Goal: Task Accomplishment & Management: Use online tool/utility

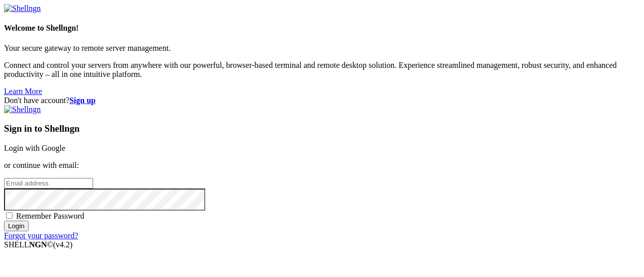
type input "[EMAIL_ADDRESS][DOMAIN_NAME]"
click at [29, 231] on input "Login" at bounding box center [16, 226] width 25 height 11
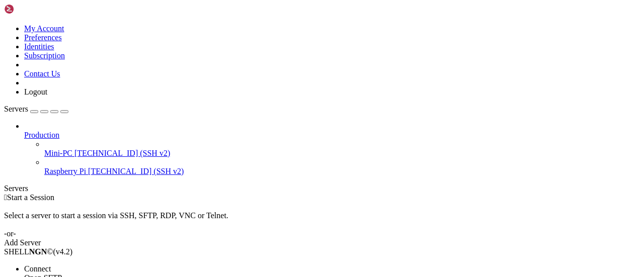
click at [51, 264] on span "Connect" at bounding box center [37, 268] width 27 height 9
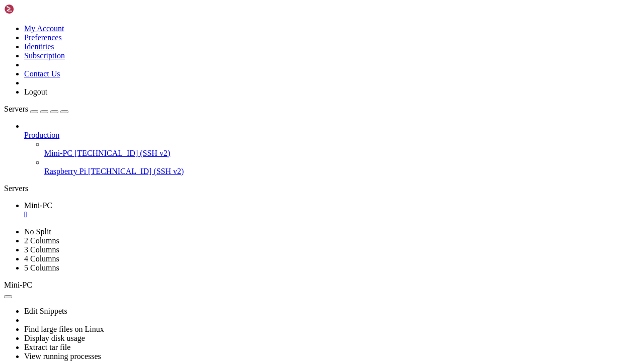
scroll to position [8651, 0]
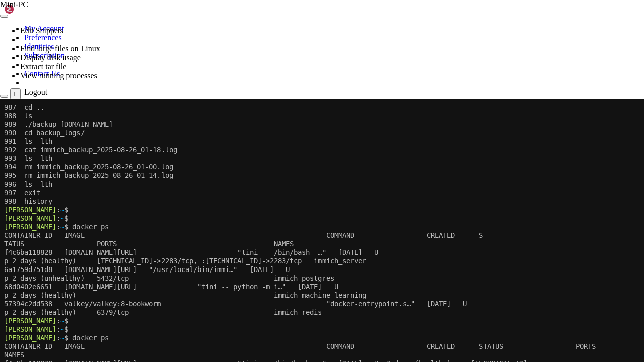
click at [282, 277] on x-row "[PERSON_NAME] : ~ $" at bounding box center [321, 329] width 635 height 9
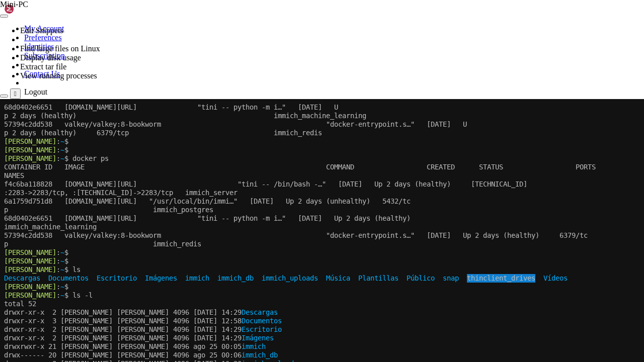
scroll to position [8830, 0]
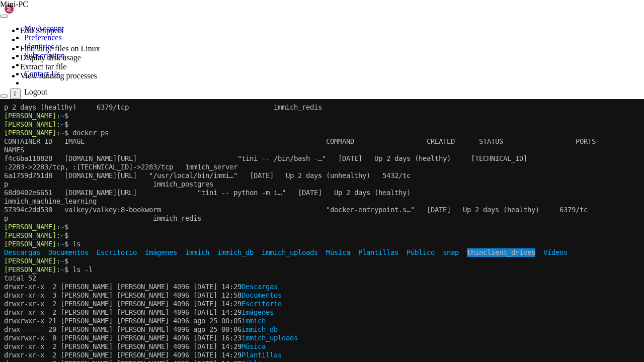
scroll to position [8856, 0]
click at [487, 277] on x-row "drwxr-xr-x 2 [PERSON_NAME] [PERSON_NAME] 4096 [DATE] 14:29 Plantillas" at bounding box center [321, 355] width 635 height 9
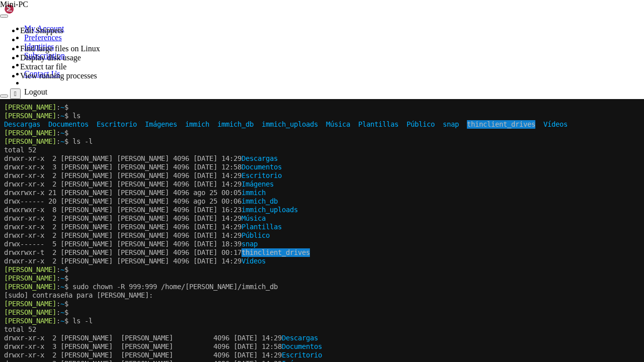
click at [171, 277] on x-row "[PERSON_NAME] : ~ $" at bounding box center [321, 278] width 635 height 9
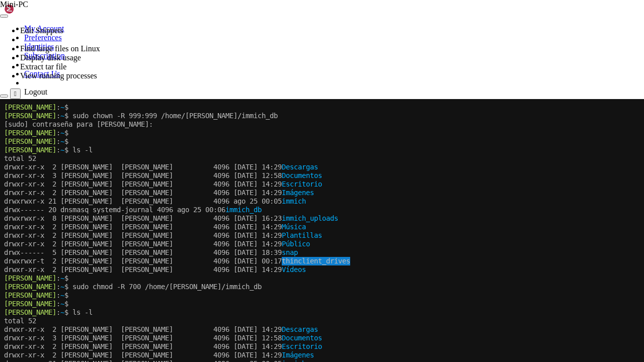
scroll to position [9163, 0]
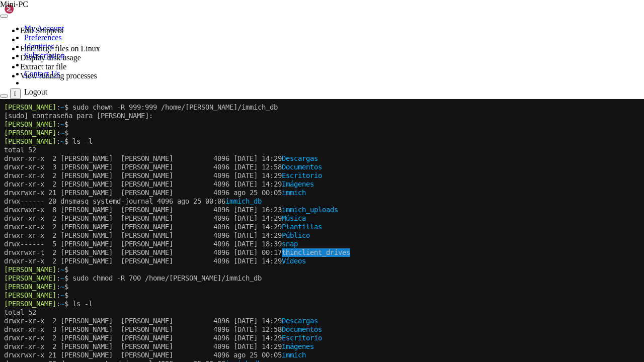
drag, startPoint x: 424, startPoint y: 458, endPoint x: 415, endPoint y: 443, distance: 17.4
click at [424, 277] on x-screen "[PERSON_NAME] : ~ $ sudo chown -R 999:999 /home/[PERSON_NAME]/immich_db [sudo] …" at bounding box center [322, 280] width 644 height 362
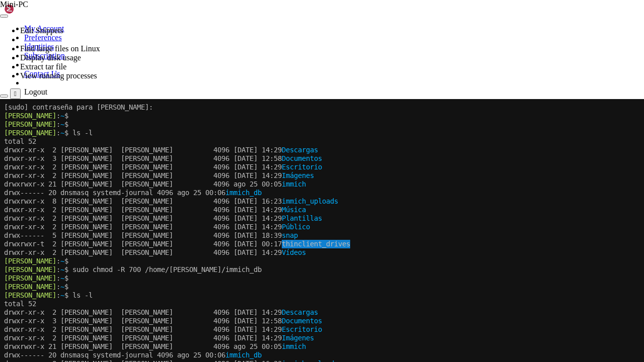
scroll to position [9180, 0]
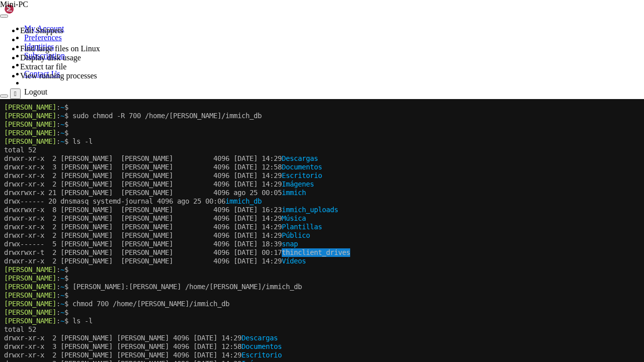
scroll to position [9334, 0]
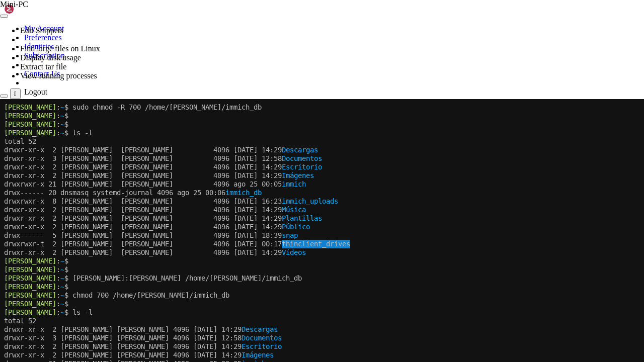
click at [422, 277] on x-row "drwxr-xr-x 2 [PERSON_NAME] [PERSON_NAME] 4096 [DATE] 14:29 Imágenes" at bounding box center [321, 355] width 635 height 9
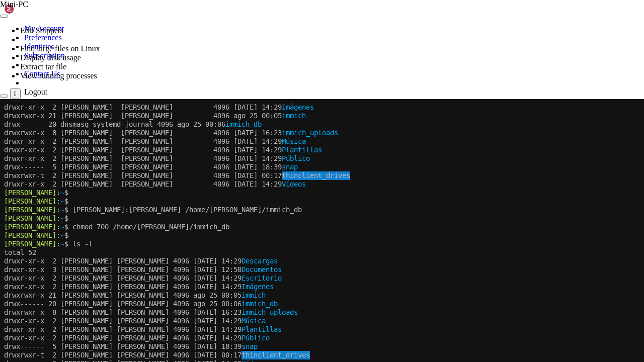
scroll to position [9454, 0]
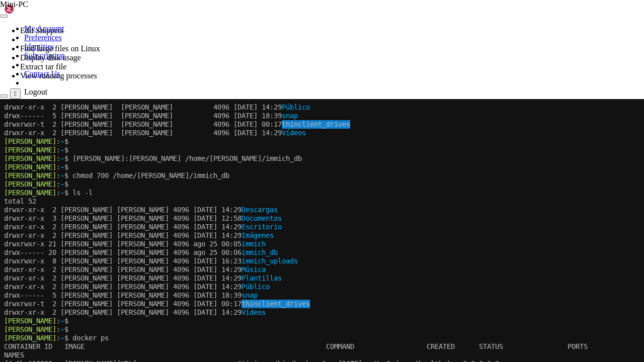
drag, startPoint x: 253, startPoint y: 419, endPoint x: 213, endPoint y: 426, distance: 40.8
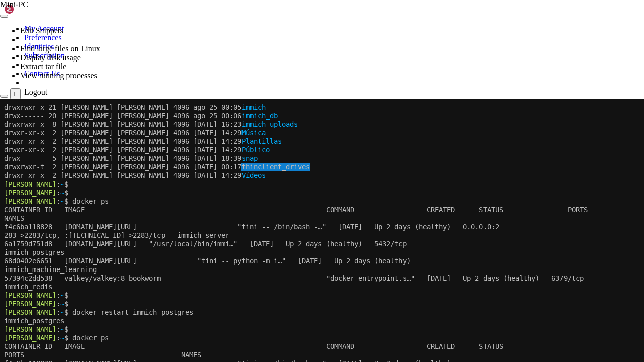
scroll to position [9591, 0]
drag, startPoint x: 82, startPoint y: 312, endPoint x: 205, endPoint y: 313, distance: 123.2
click at [205, 277] on x-row "[PERSON_NAME] : ~ $ docker restart immich_postgres" at bounding box center [321, 312] width 635 height 9
copy x-row "docker restart immich_postgres"
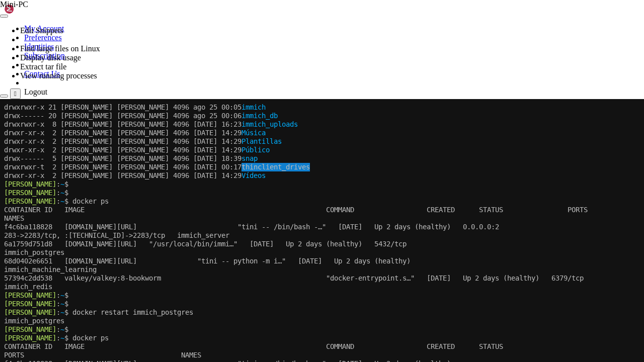
click at [321, 277] on x-row "PORTS NAMES" at bounding box center [321, 355] width 635 height 9
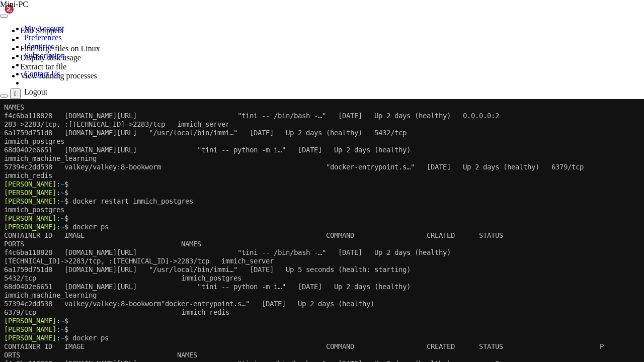
scroll to position [9702, 0]
click at [309, 277] on span ""docker-entrypoint.s…" [DATE] Up 2 days (healthy)" at bounding box center [267, 304] width 213 height 8
click at [190, 277] on x-row "CONTAINER ID IMAGE COMMAND CREATED STATUS P" at bounding box center [321, 346] width 635 height 9
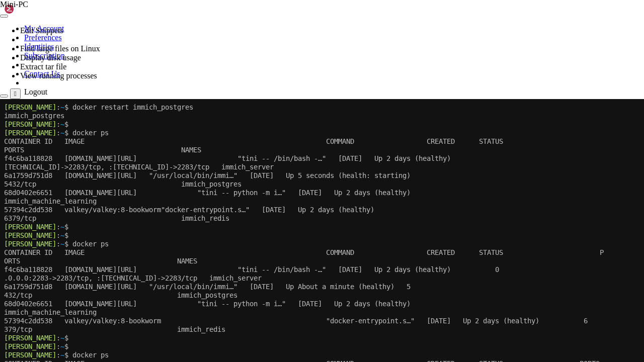
scroll to position [9804, 0]
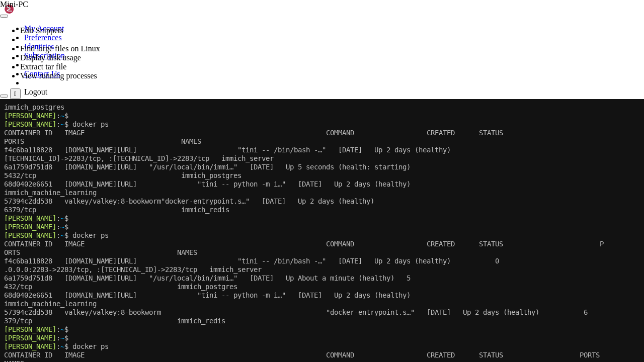
click at [311, 264] on span "f4c6ba118828 [DOMAIN_NAME][URL] "tini -- /bin/bash -…" [DATE] Up 2 days (health…" at bounding box center [251, 261] width 495 height 8
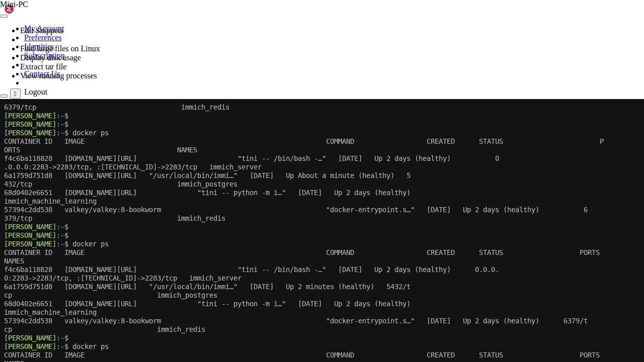
scroll to position [9916, 0]
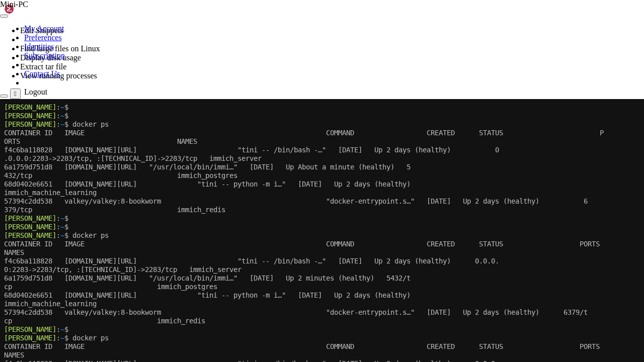
click at [350, 277] on x-row "CONTAINER ID IMAGE COMMAND CREATED STATUS PORTS" at bounding box center [321, 346] width 635 height 9
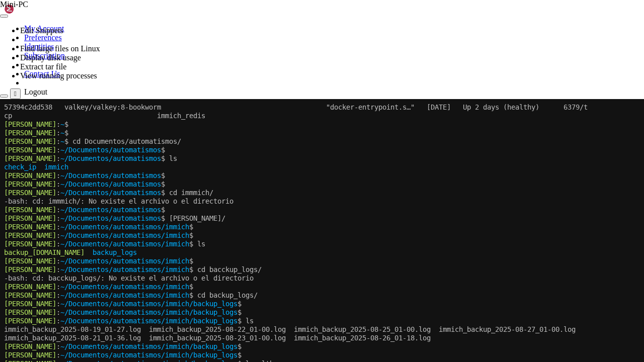
scroll to position [10223, 0]
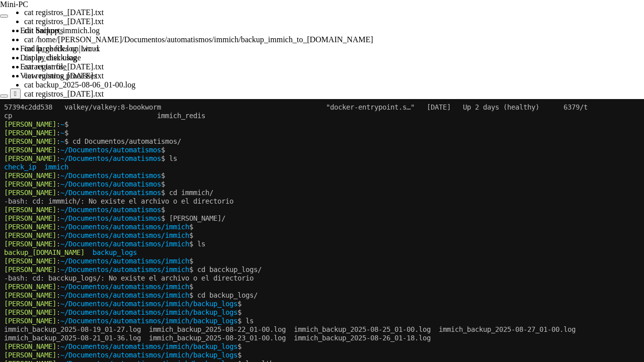
drag, startPoint x: 197, startPoint y: 380, endPoint x: 338, endPoint y: 381, distance: 141.3
copy x-row "immich_backup_2025-08-27_01-00.log"
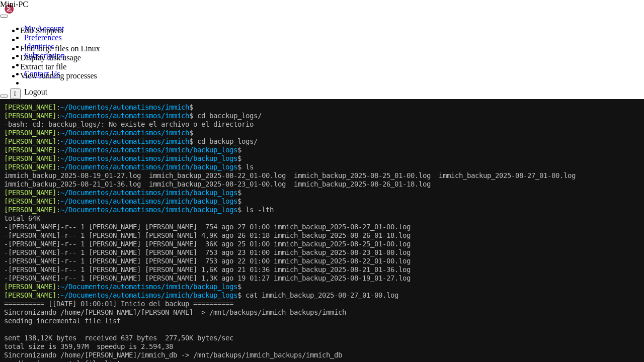
scroll to position [10386, 0]
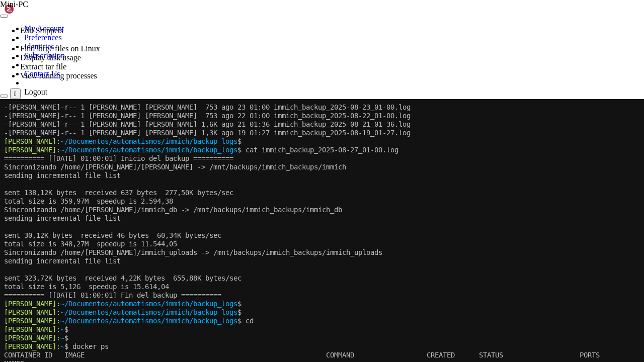
scroll to position [10531, 0]
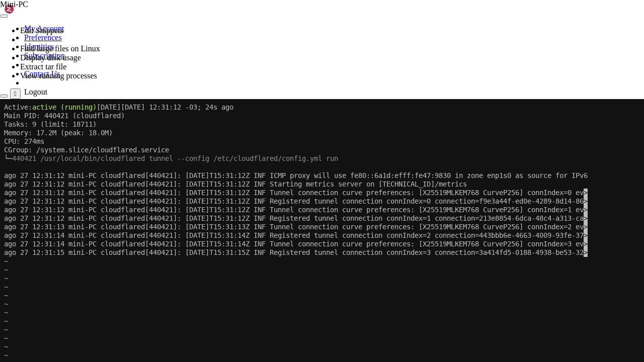
scroll to position [11283, 0]
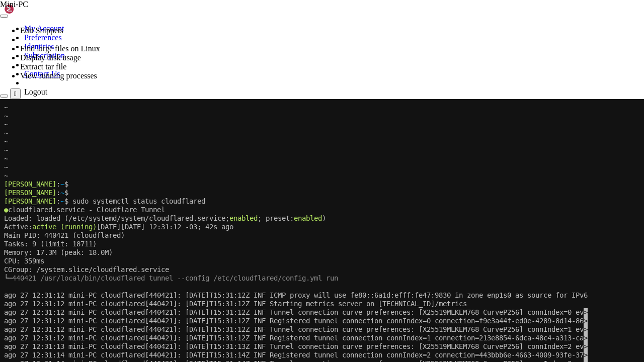
scroll to position [11360, 0]
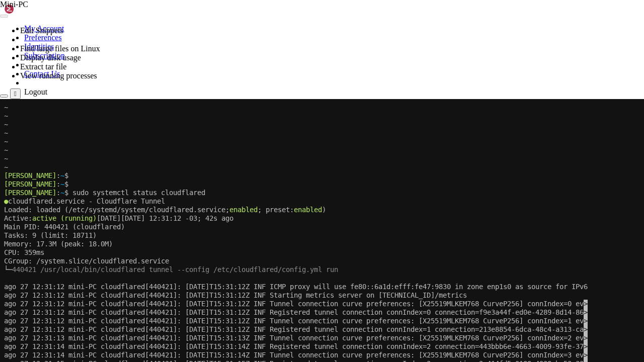
click at [423, 138] on div "Connection Closed Reconnect" at bounding box center [322, 128] width 644 height 20
click at [40, 127] on button "Reconnect" at bounding box center [20, 132] width 40 height 11
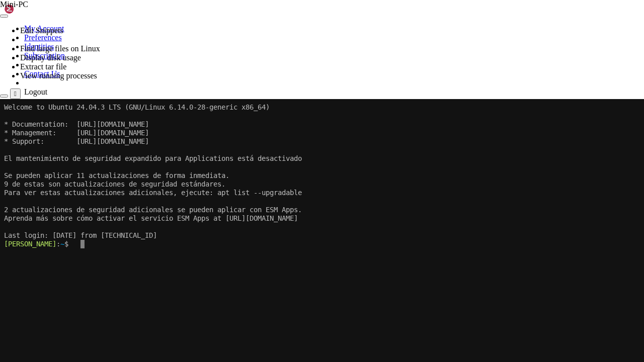
click at [311, 277] on x-row at bounding box center [321, 278] width 635 height 9
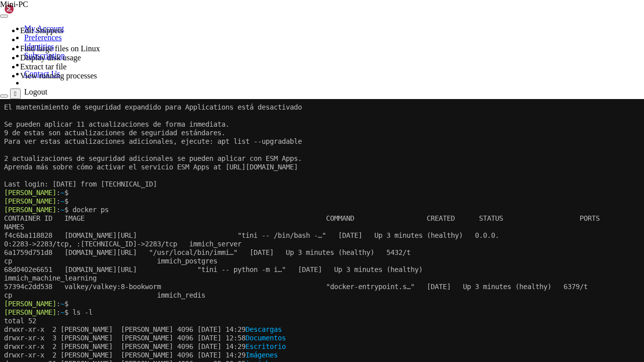
scroll to position [11420, 0]
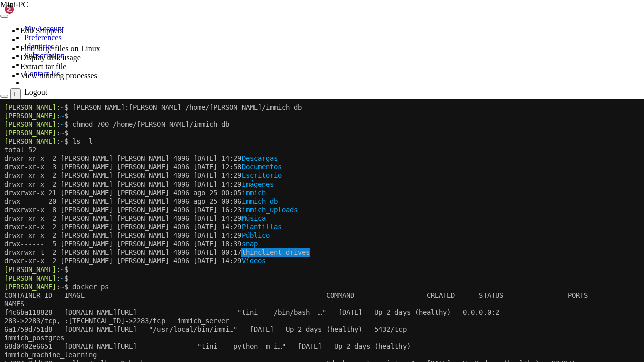
scroll to position [9459, 0]
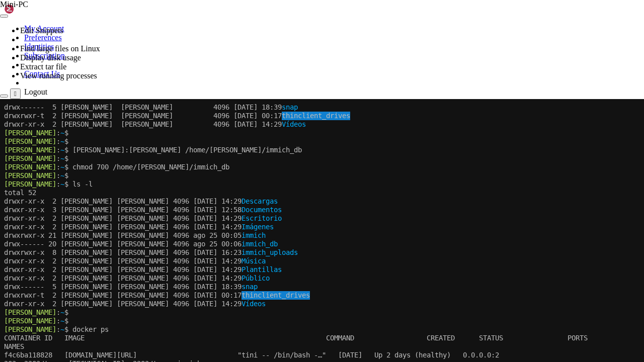
click at [378, 277] on x-row "drwxr-xr-x 2 [PERSON_NAME] [PERSON_NAME] 4096 [DATE] 14:29 Vídeos" at bounding box center [321, 304] width 635 height 9
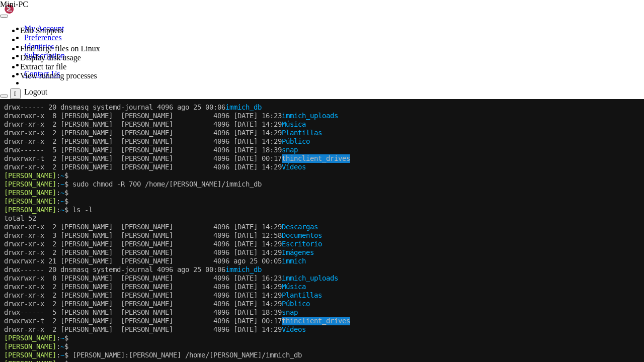
scroll to position [9509, 0]
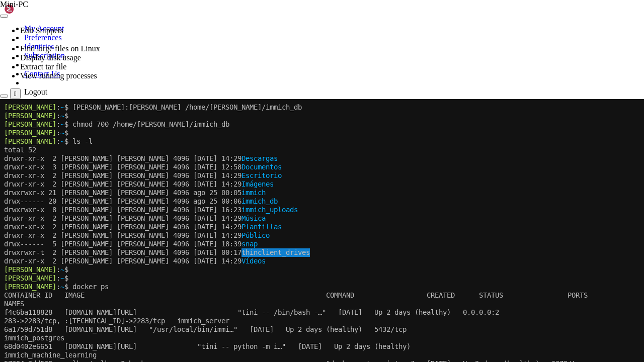
click at [349, 253] on x-row "drwxrwxr-t 2 [PERSON_NAME] [PERSON_NAME] 4096 [DATE] 00:17 thinclient_drives" at bounding box center [321, 252] width 635 height 9
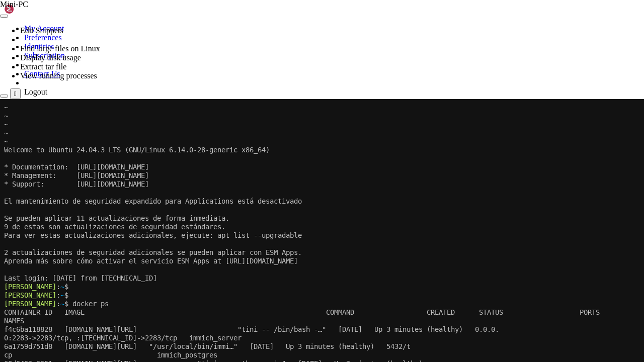
scroll to position [11420, 0]
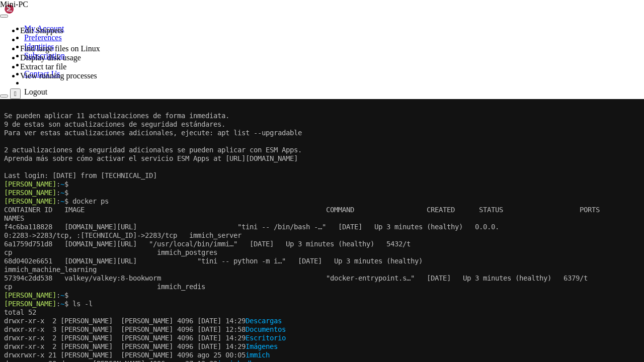
click at [385, 277] on x-row "drwx------ 20 dnsmasq [PERSON_NAME] 4096 ago 27 12:32 immich_db" at bounding box center [321, 364] width 635 height 9
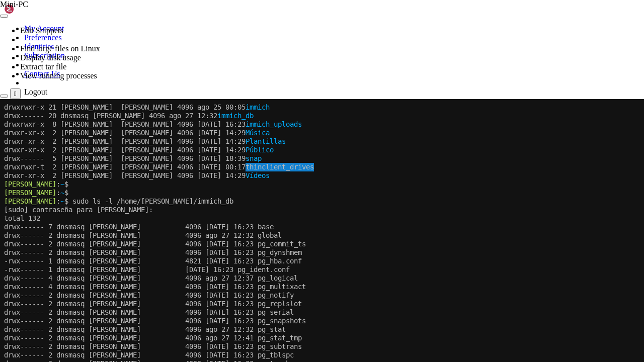
scroll to position [11676, 0]
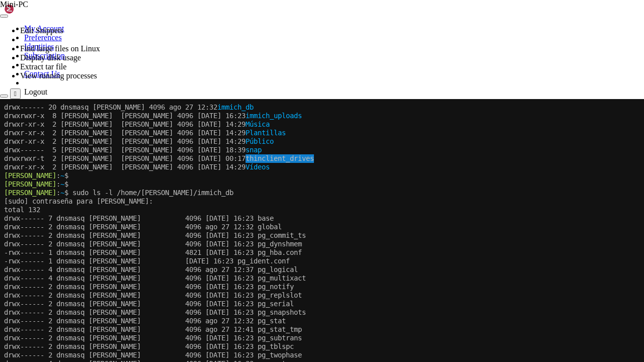
drag, startPoint x: 6, startPoint y: 424, endPoint x: 304, endPoint y: 421, distance: 298.2
click at [184, 277] on x-row "drwx------ 2 dnsmasq [PERSON_NAME] 4096 [DATE] 16:23 pg_twophase" at bounding box center [321, 355] width 635 height 9
click at [466, 277] on x-row "drwx------ 2 dnsmasq [PERSON_NAME] 4096 [DATE] 16:23 pg_serial" at bounding box center [321, 304] width 635 height 9
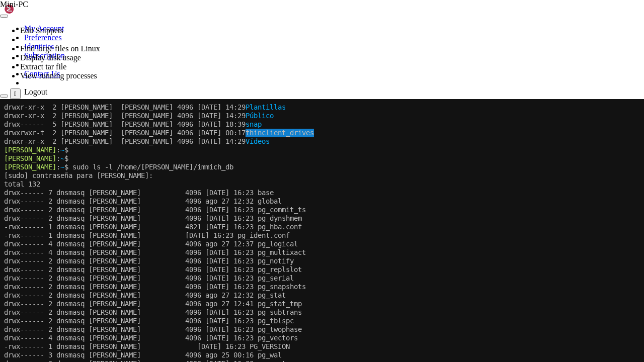
scroll to position [11702, 0]
drag, startPoint x: 5, startPoint y: 432, endPoint x: 71, endPoint y: 433, distance: 66.4
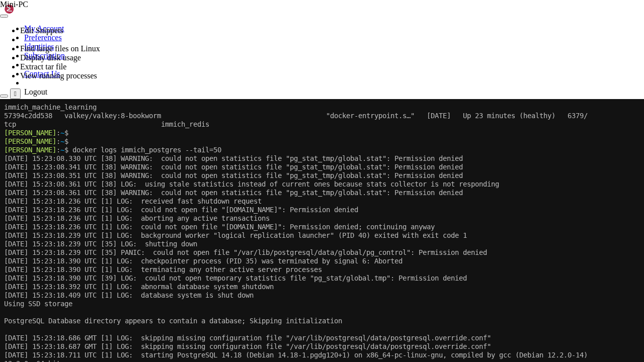
scroll to position [12429, 0]
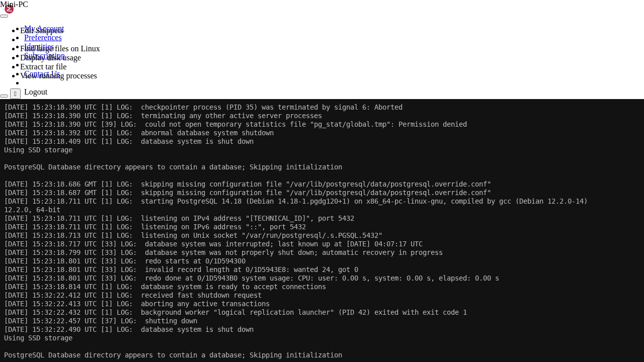
click at [303, 277] on x-row at bounding box center [321, 364] width 635 height 9
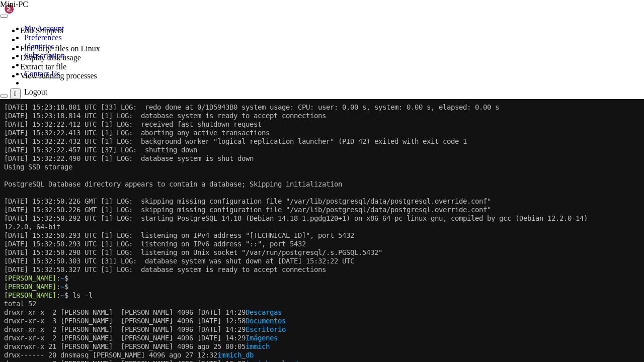
scroll to position [12617, 0]
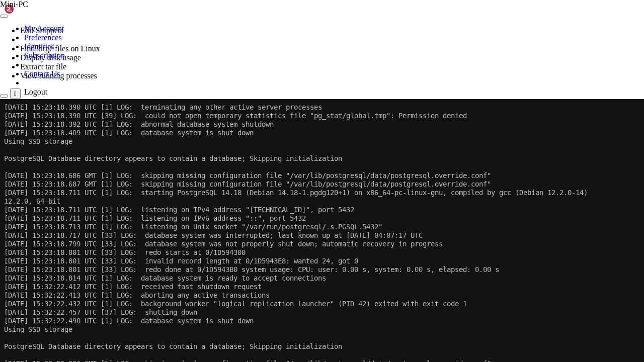
scroll to position [13104, 0]
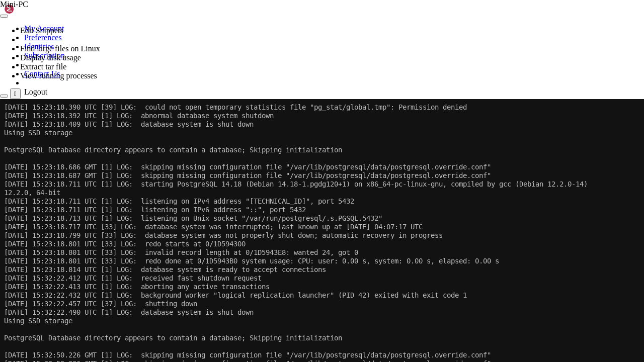
drag, startPoint x: 250, startPoint y: 394, endPoint x: 186, endPoint y: 387, distance: 64.7
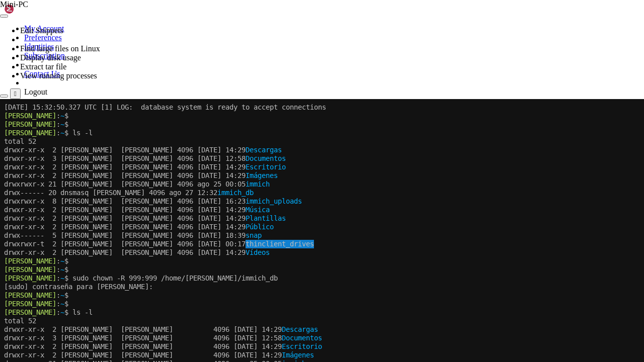
scroll to position [13420, 0]
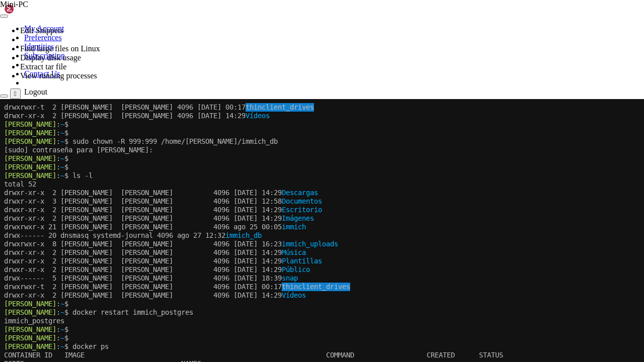
scroll to position [13566, 0]
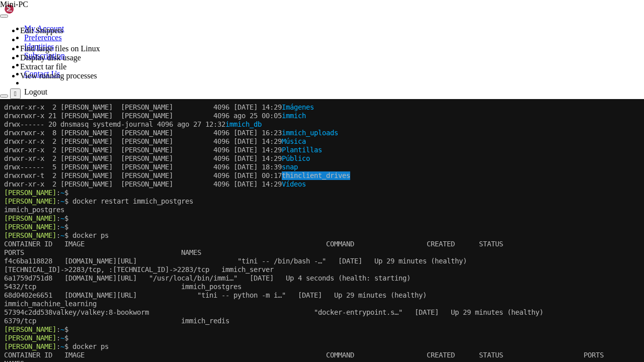
scroll to position [13677, 0]
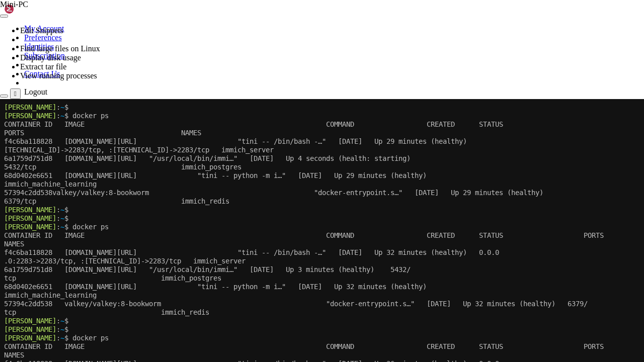
scroll to position [13788, 0]
